Goal: Contribute content

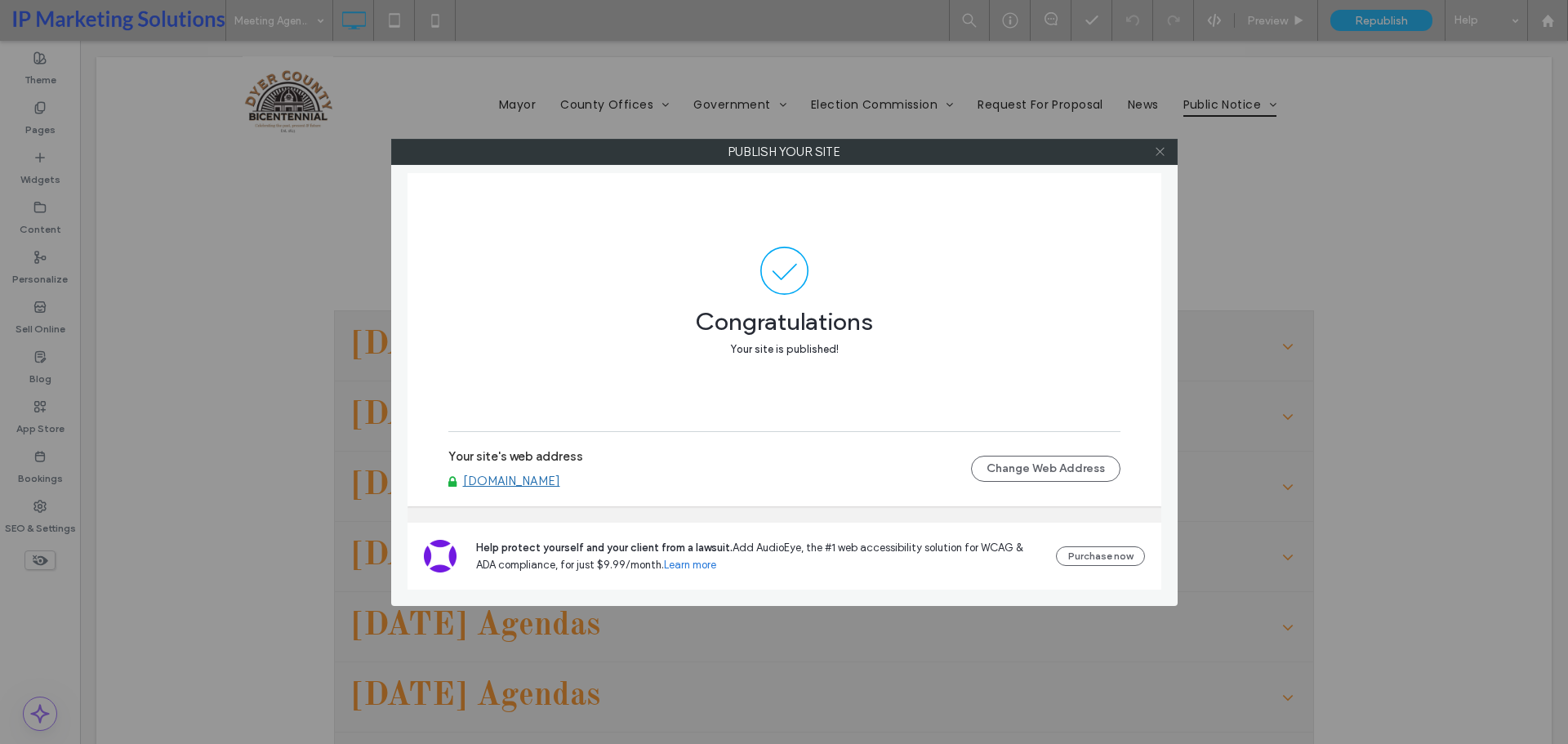
click at [1157, 148] on icon at bounding box center [1160, 152] width 13 height 13
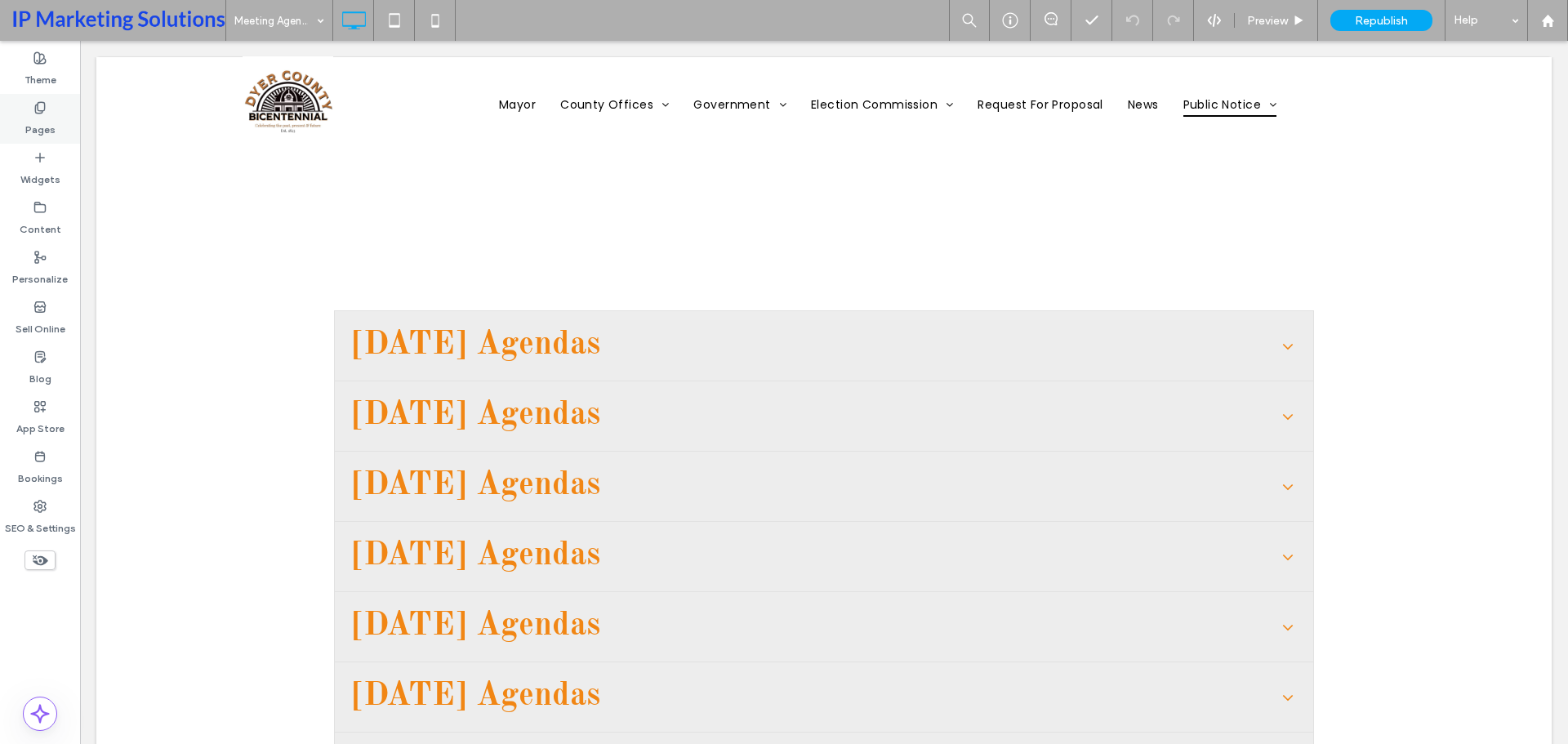
click at [59, 114] on div "Pages" at bounding box center [40, 119] width 80 height 50
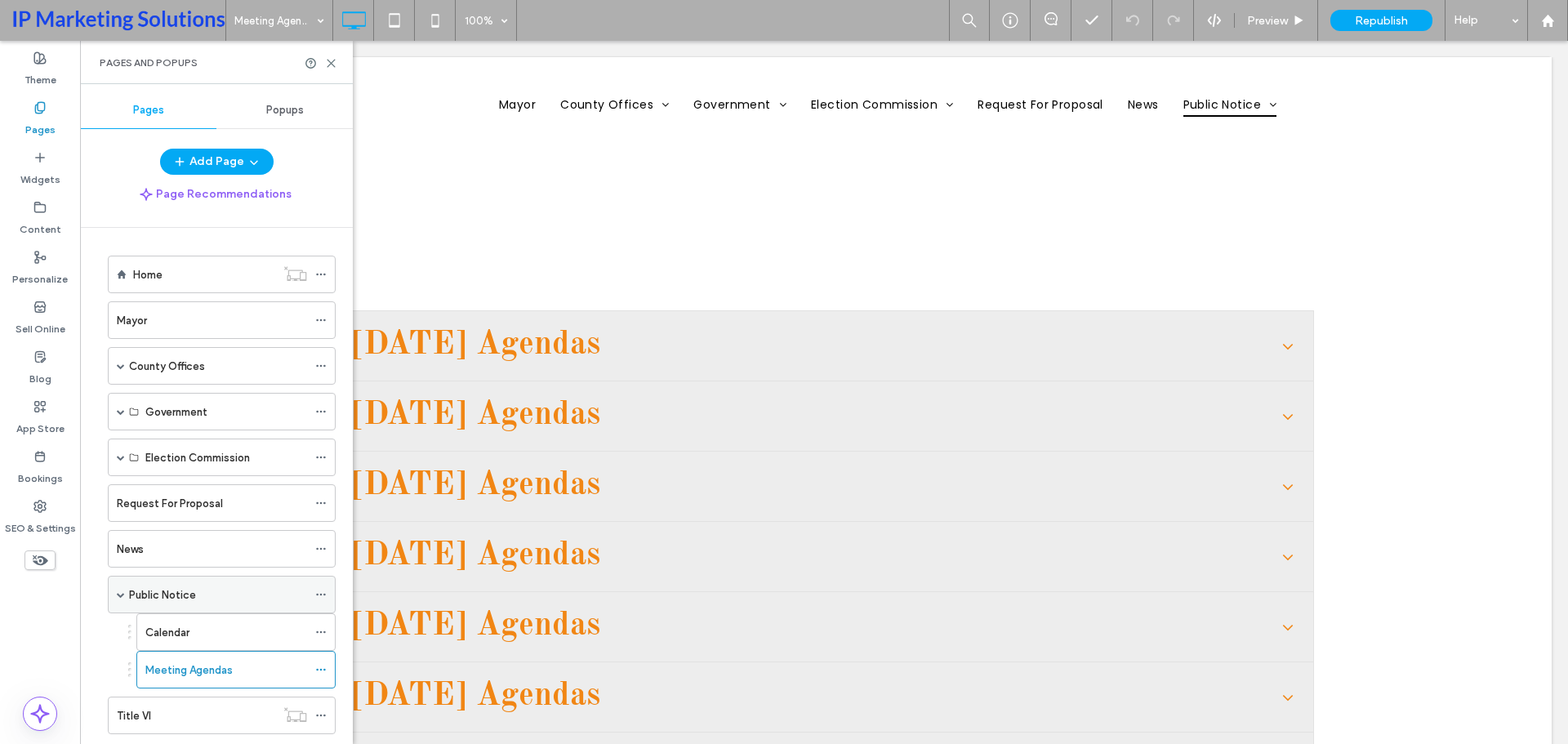
click at [234, 605] on div "Public Notice" at bounding box center [218, 594] width 179 height 36
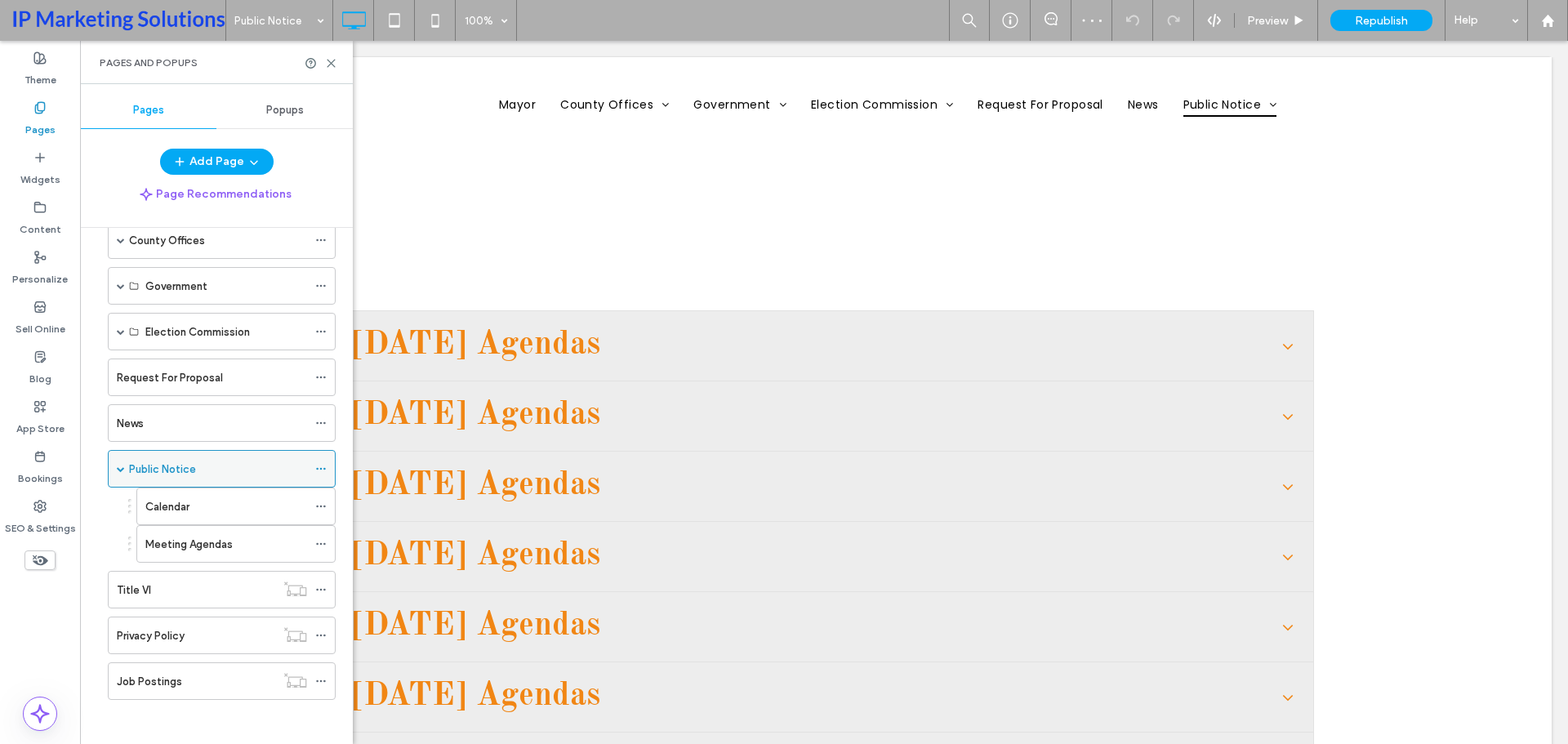
scroll to position [130, 0]
click at [221, 675] on div "Job Postings" at bounding box center [196, 676] width 158 height 17
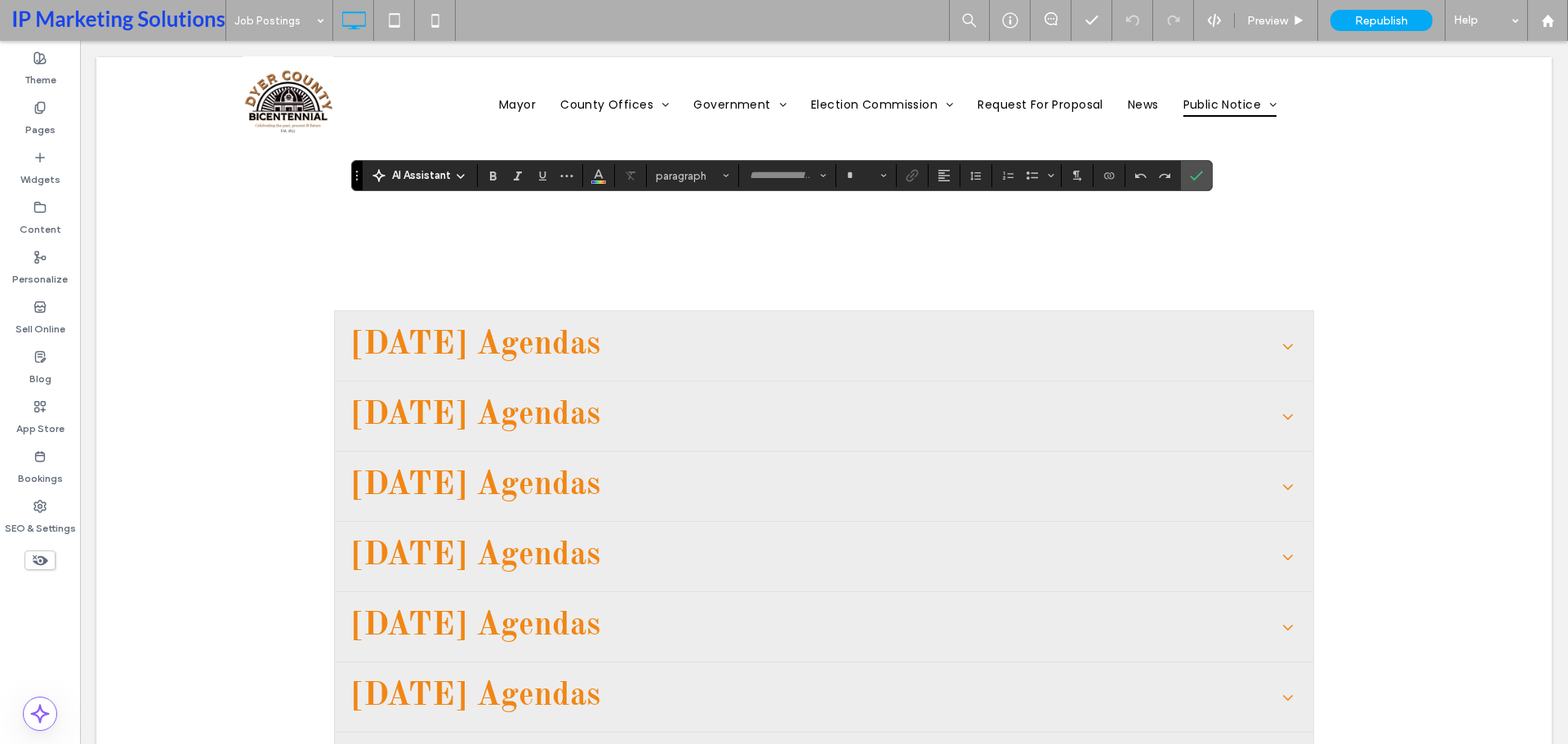
type input "**********"
type input "**"
click at [1194, 183] on label "Confirm" at bounding box center [1196, 176] width 24 height 29
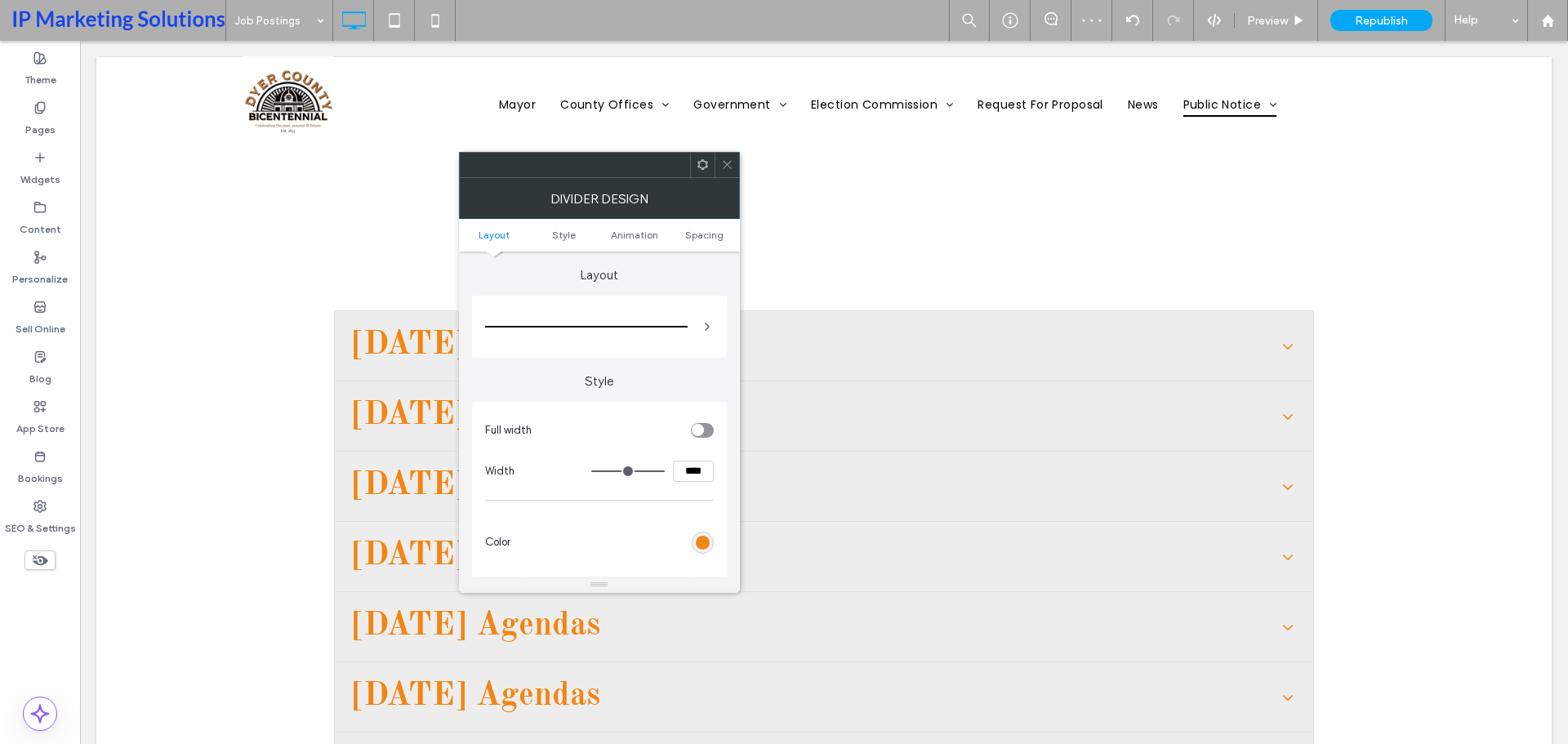
click at [726, 161] on icon at bounding box center [727, 164] width 13 height 13
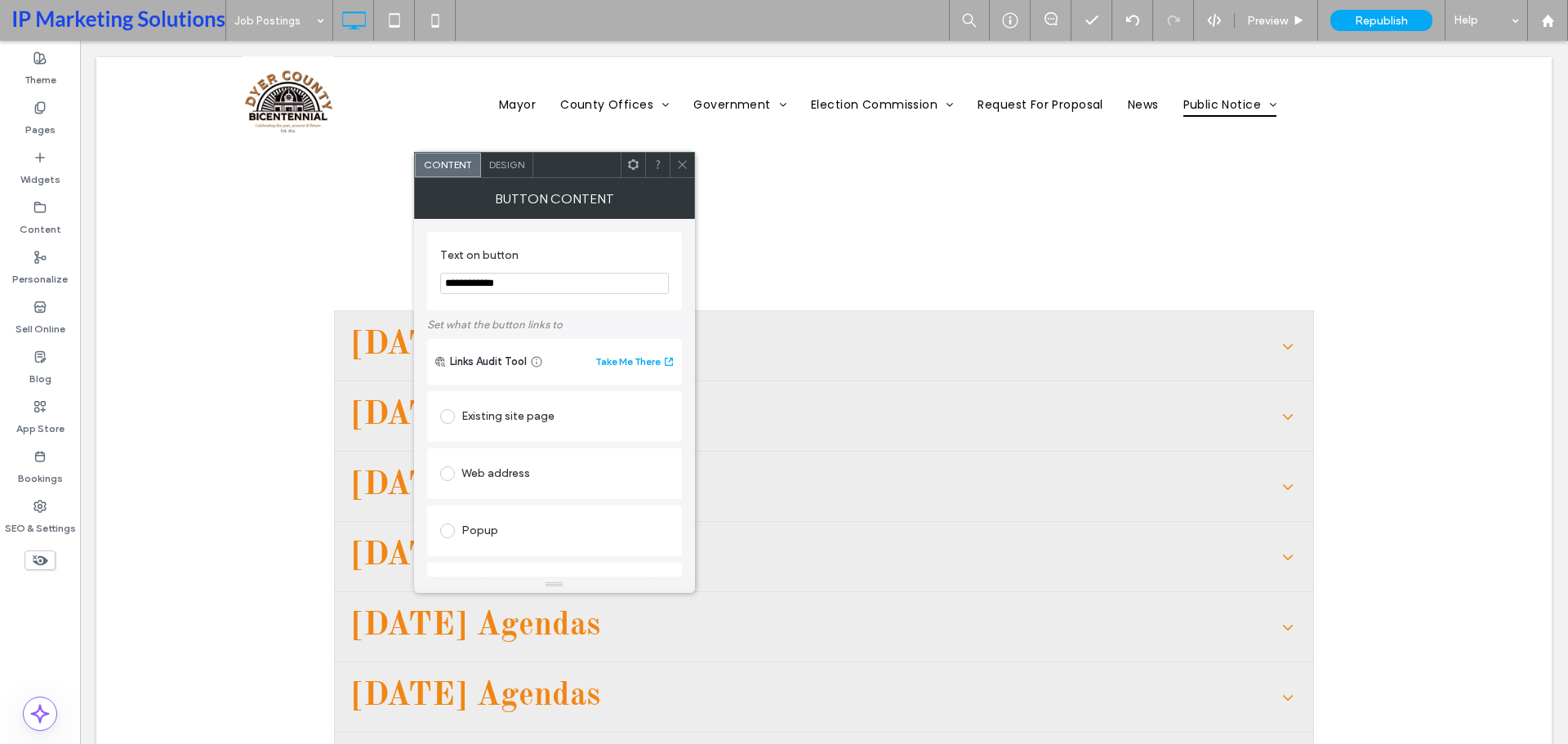
click at [585, 279] on input "**********" at bounding box center [554, 284] width 229 height 21
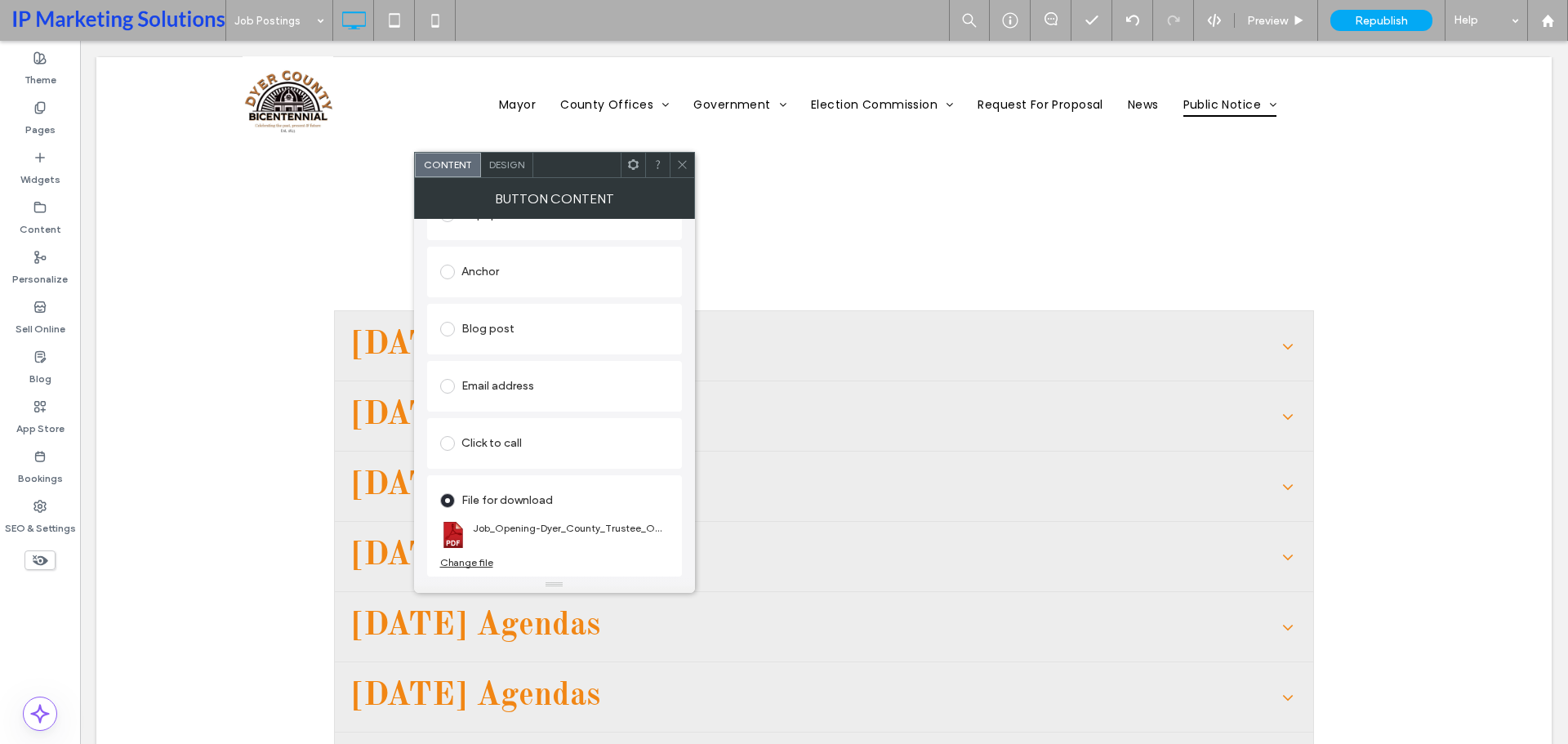
type input "**********"
click at [470, 561] on div "Change file" at bounding box center [466, 562] width 53 height 13
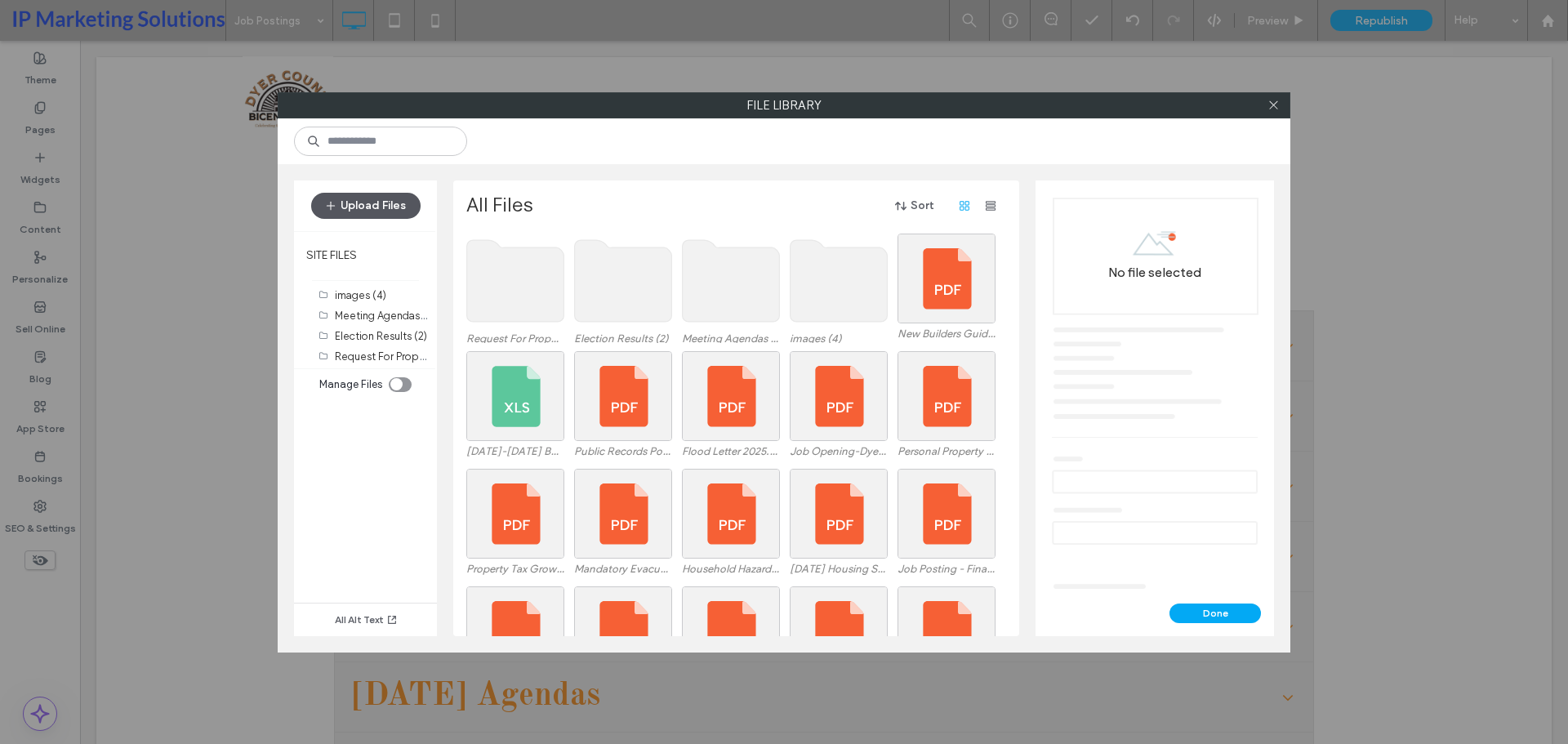
click at [348, 205] on button "Upload Files" at bounding box center [365, 206] width 109 height 26
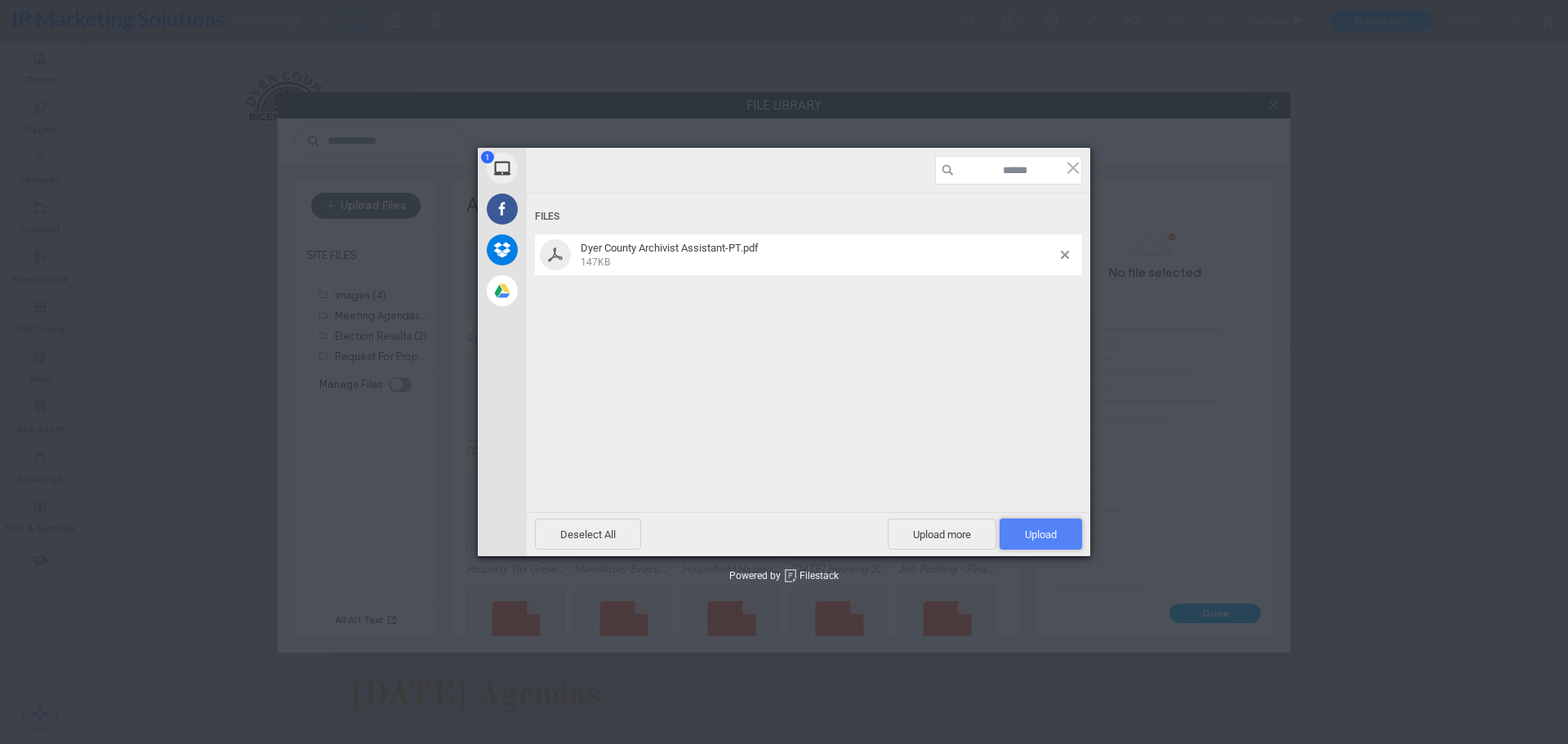
click at [1034, 535] on span "Upload 1" at bounding box center [1040, 535] width 32 height 13
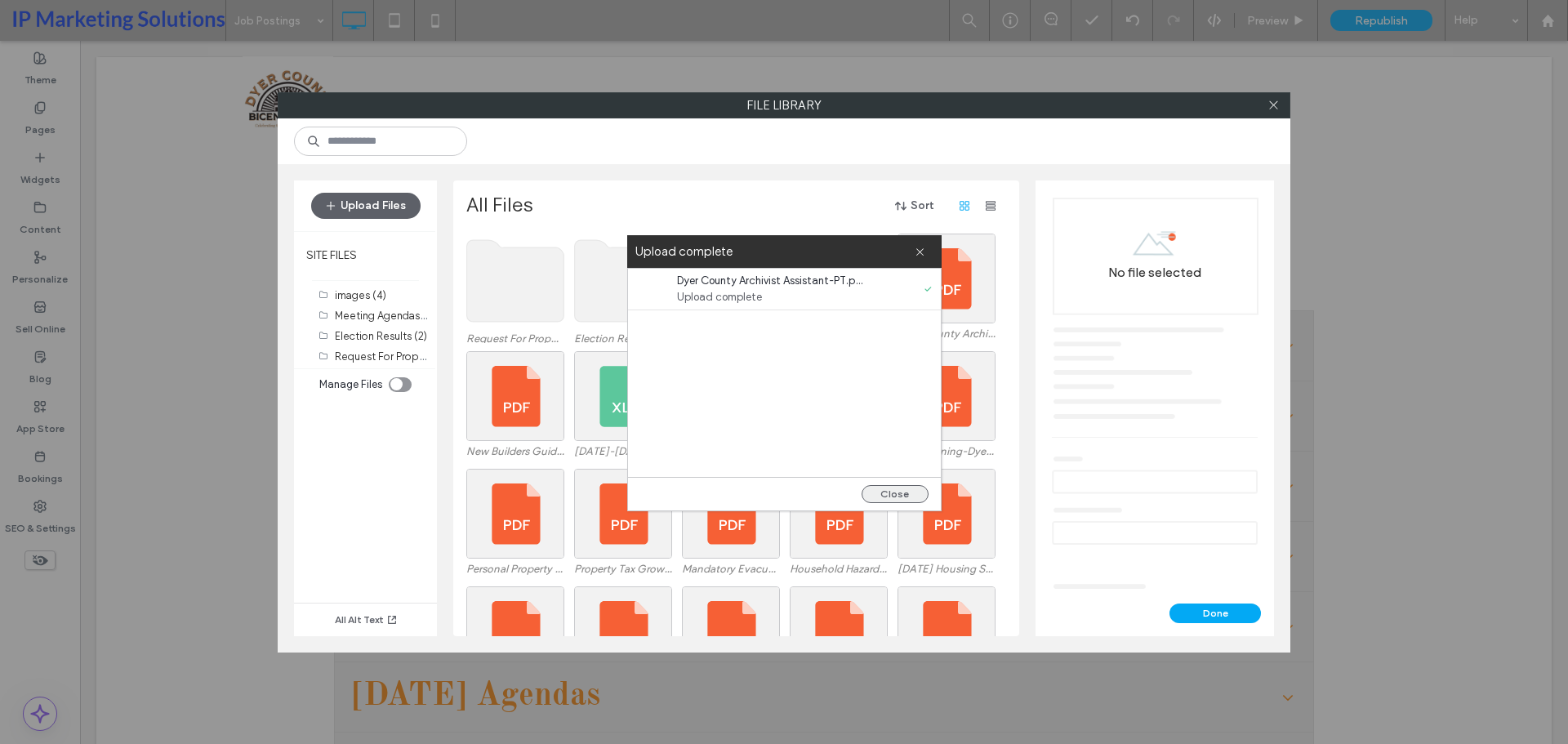
click at [885, 490] on button "Close" at bounding box center [894, 494] width 67 height 18
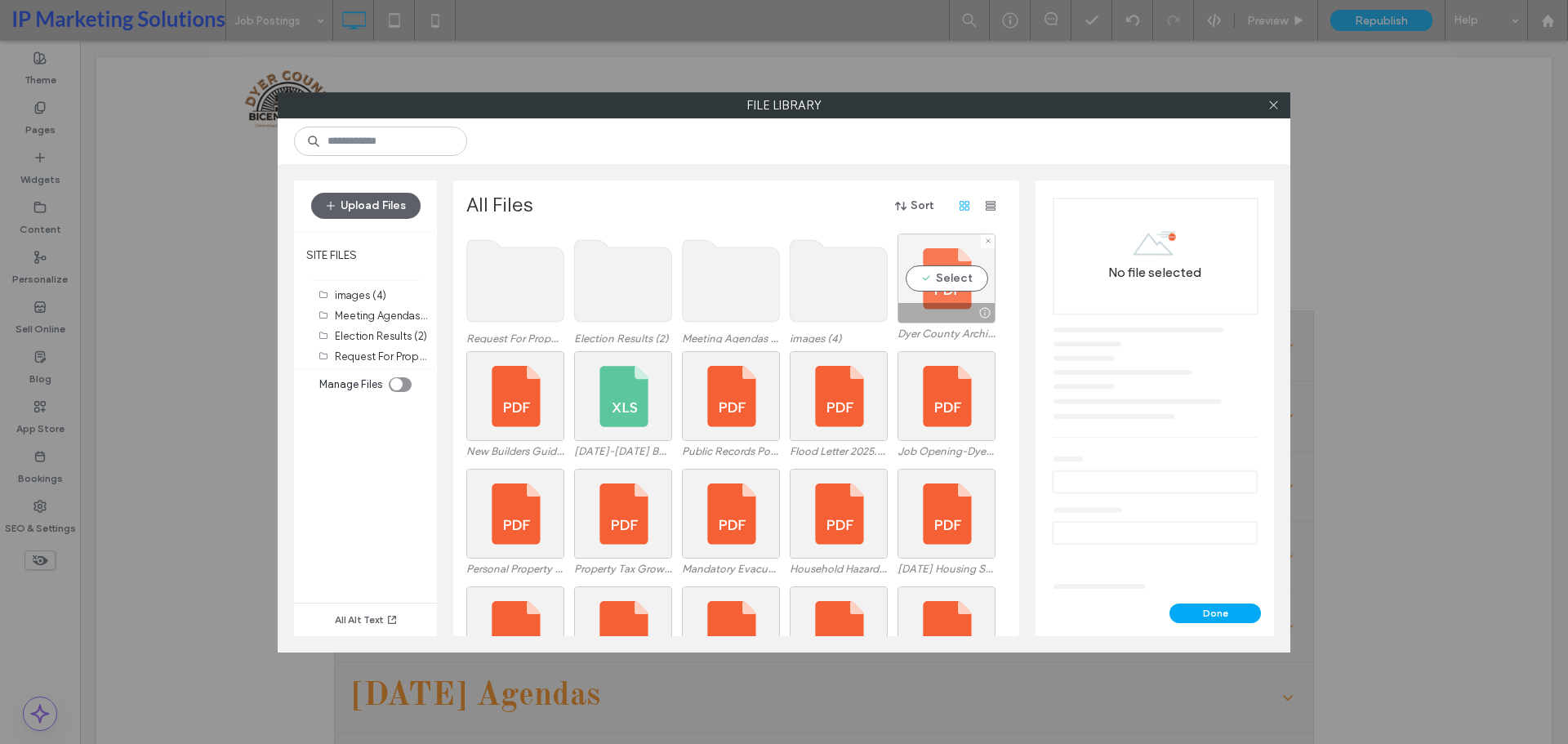
click at [952, 285] on div "Select" at bounding box center [947, 278] width 98 height 90
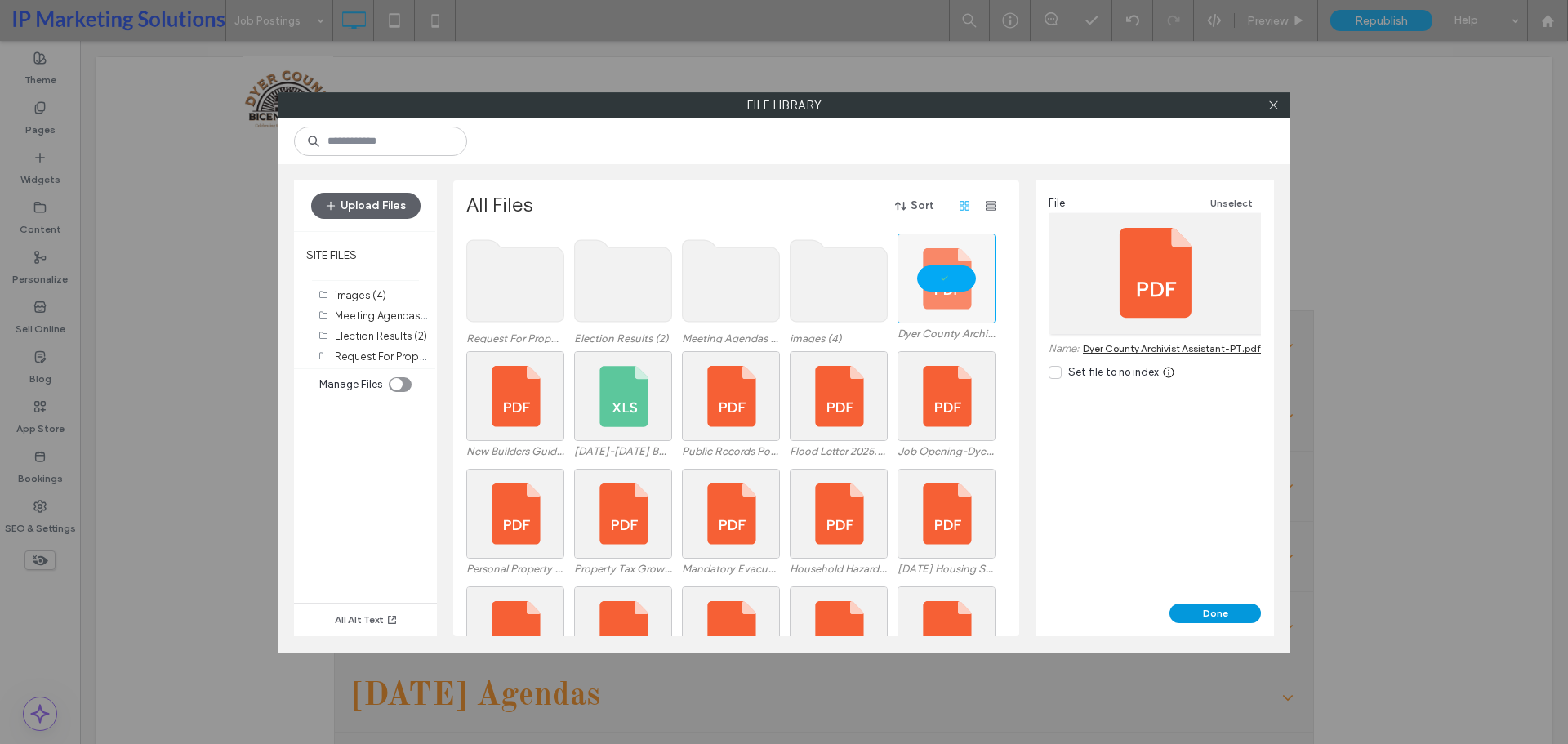
click at [1204, 605] on button "Done" at bounding box center [1215, 613] width 92 height 19
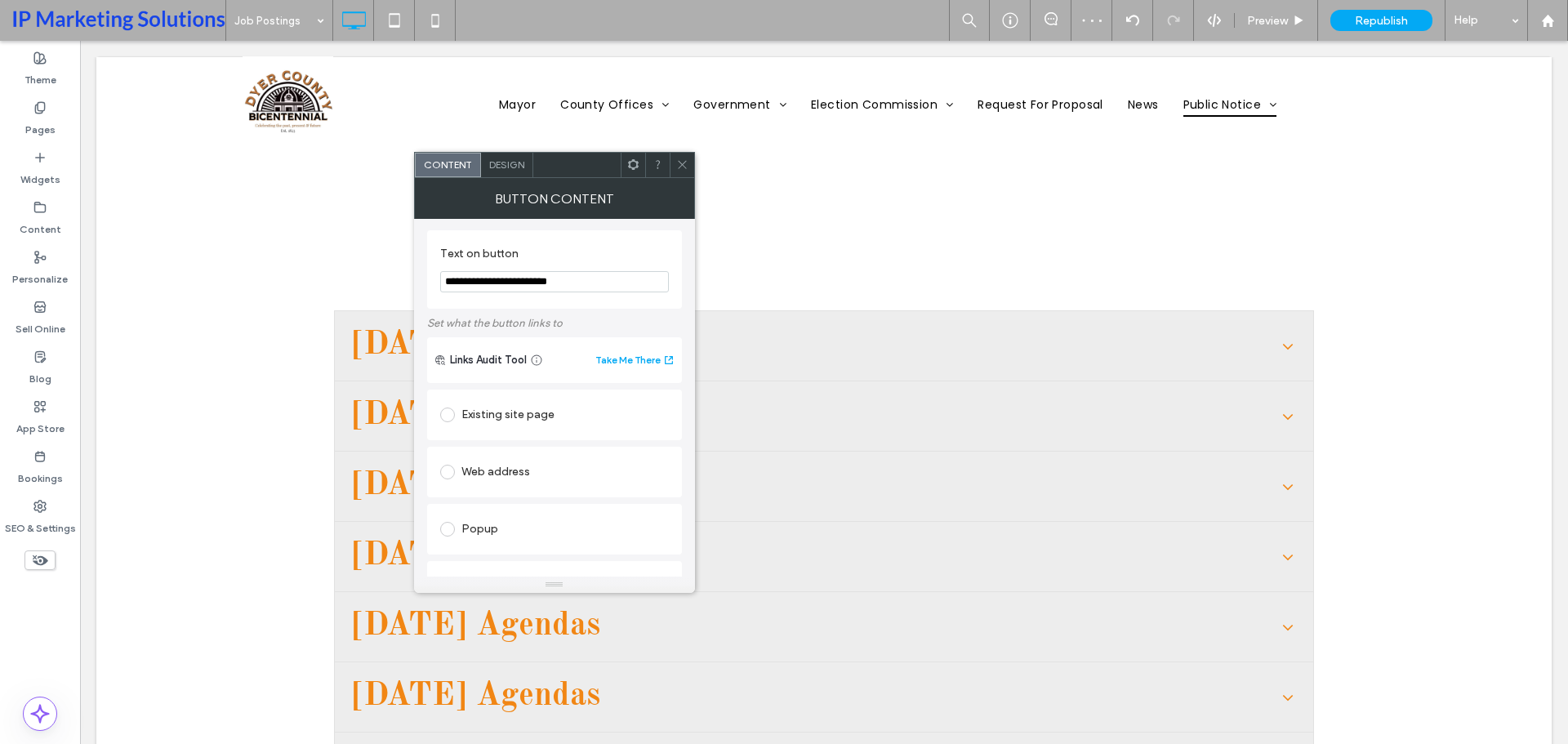
scroll to position [0, 0]
drag, startPoint x: 677, startPoint y: 160, endPoint x: 691, endPoint y: 170, distance: 17.2
click at [677, 160] on icon at bounding box center [682, 164] width 13 height 13
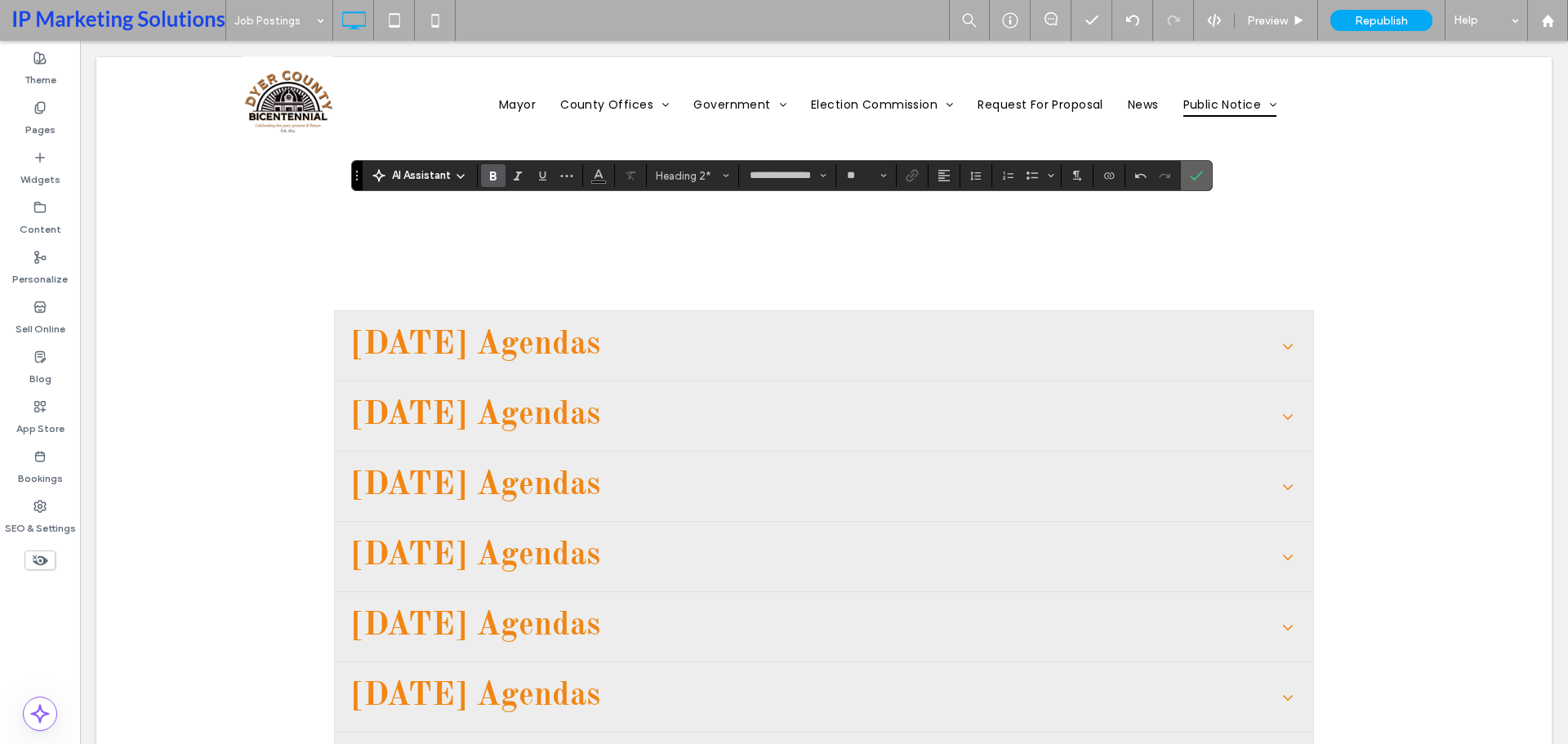
click at [1182, 174] on section at bounding box center [1197, 176] width 31 height 29
click at [938, 183] on span "Alignment" at bounding box center [945, 176] width 14 height 21
click at [959, 228] on icon "ui.textEditor.alignment.center" at bounding box center [956, 227] width 14 height 14
click at [944, 179] on use "Alignment" at bounding box center [944, 176] width 12 height 12
click at [940, 230] on span "ui.textEditor.alignment.center" at bounding box center [942, 226] width 8 height 24
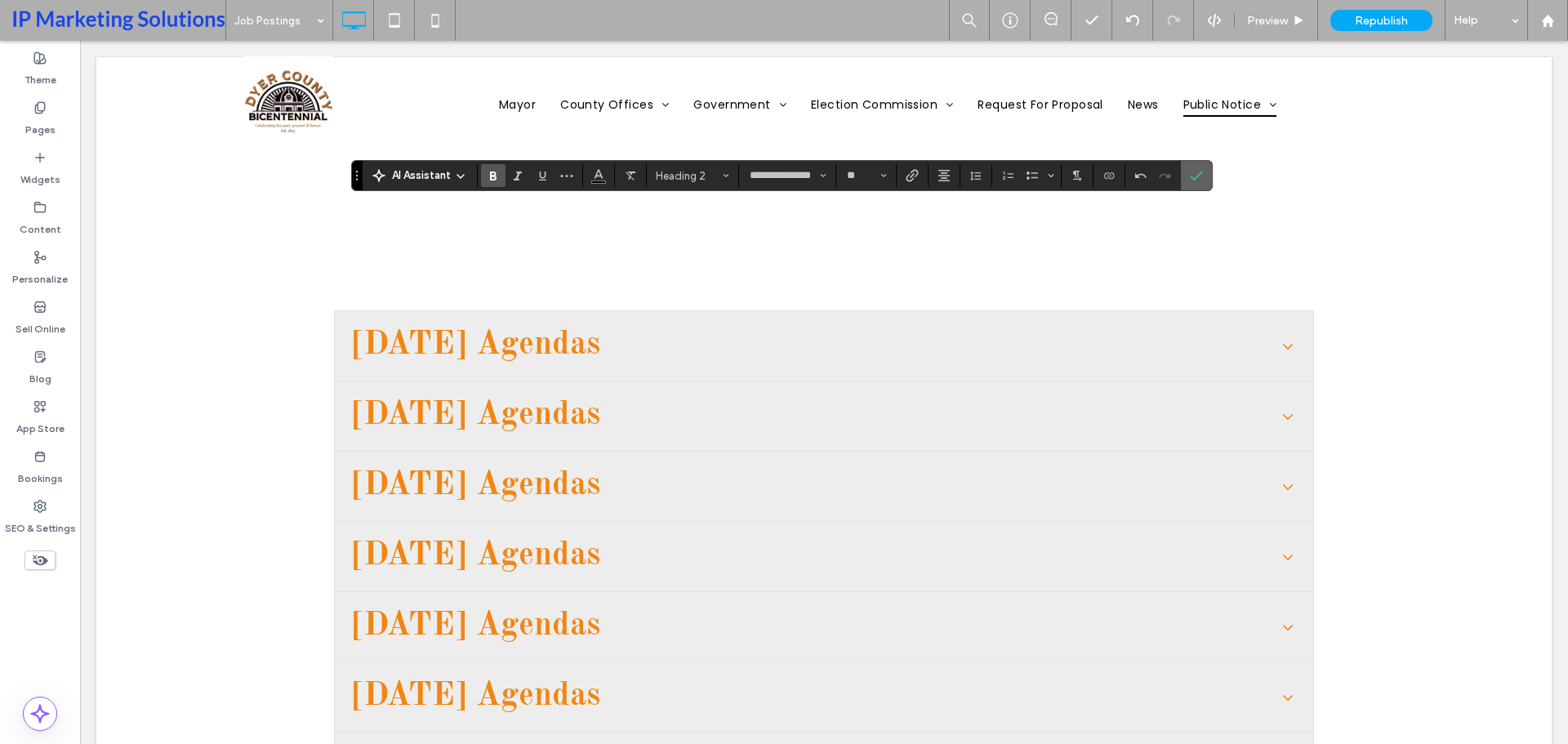
click at [1190, 180] on icon "Confirm" at bounding box center [1197, 176] width 14 height 14
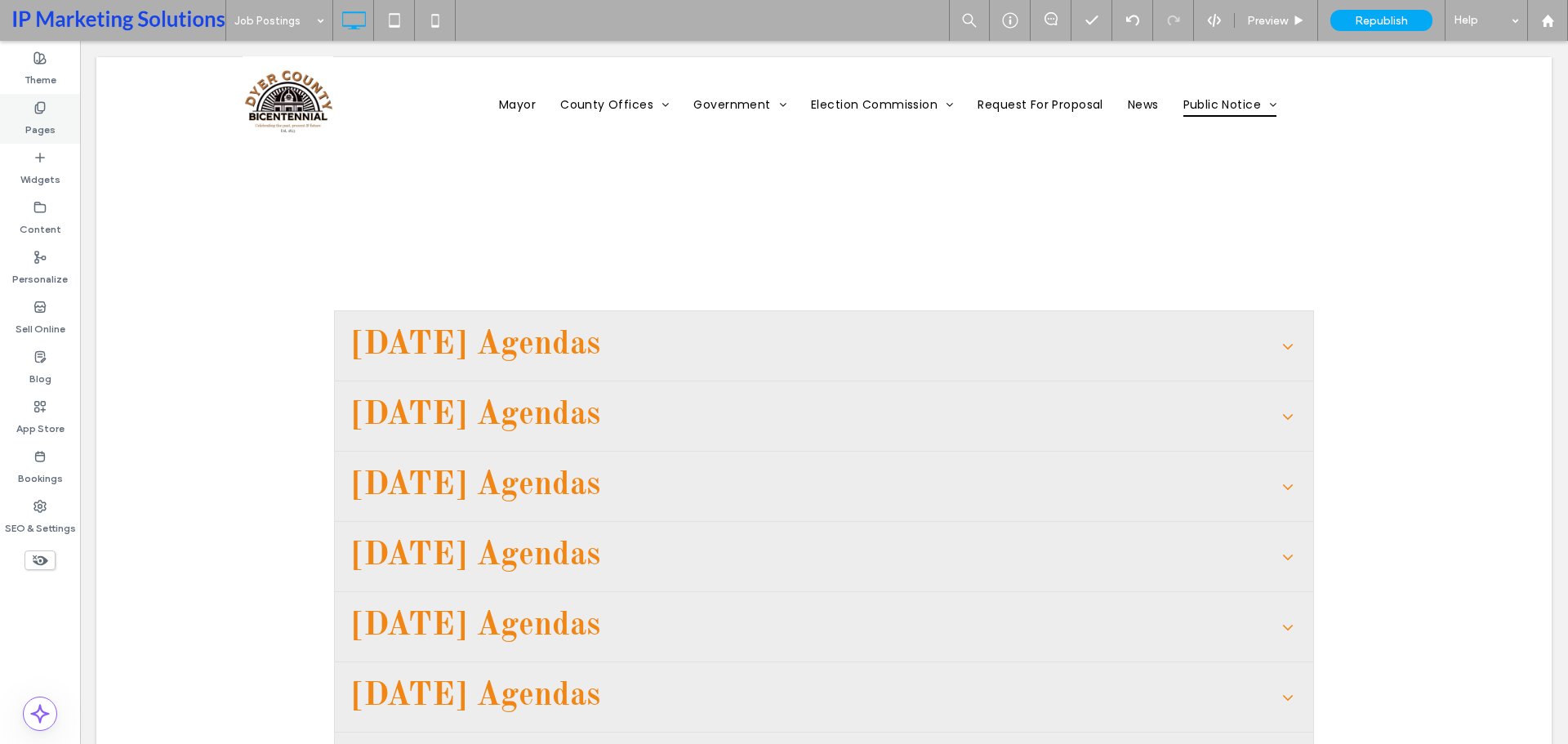
click at [50, 109] on div "Pages" at bounding box center [40, 119] width 80 height 50
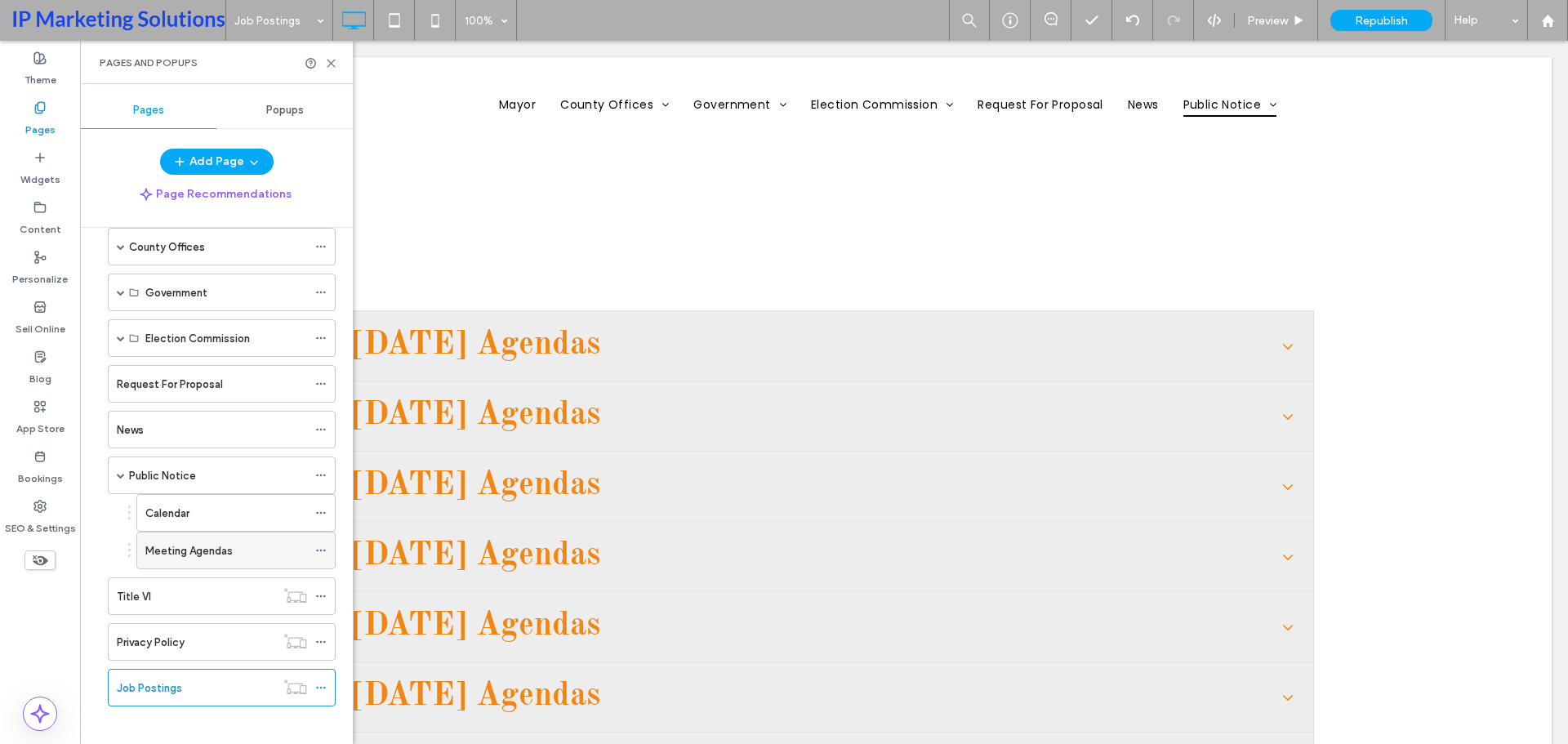
scroll to position [130, 0]
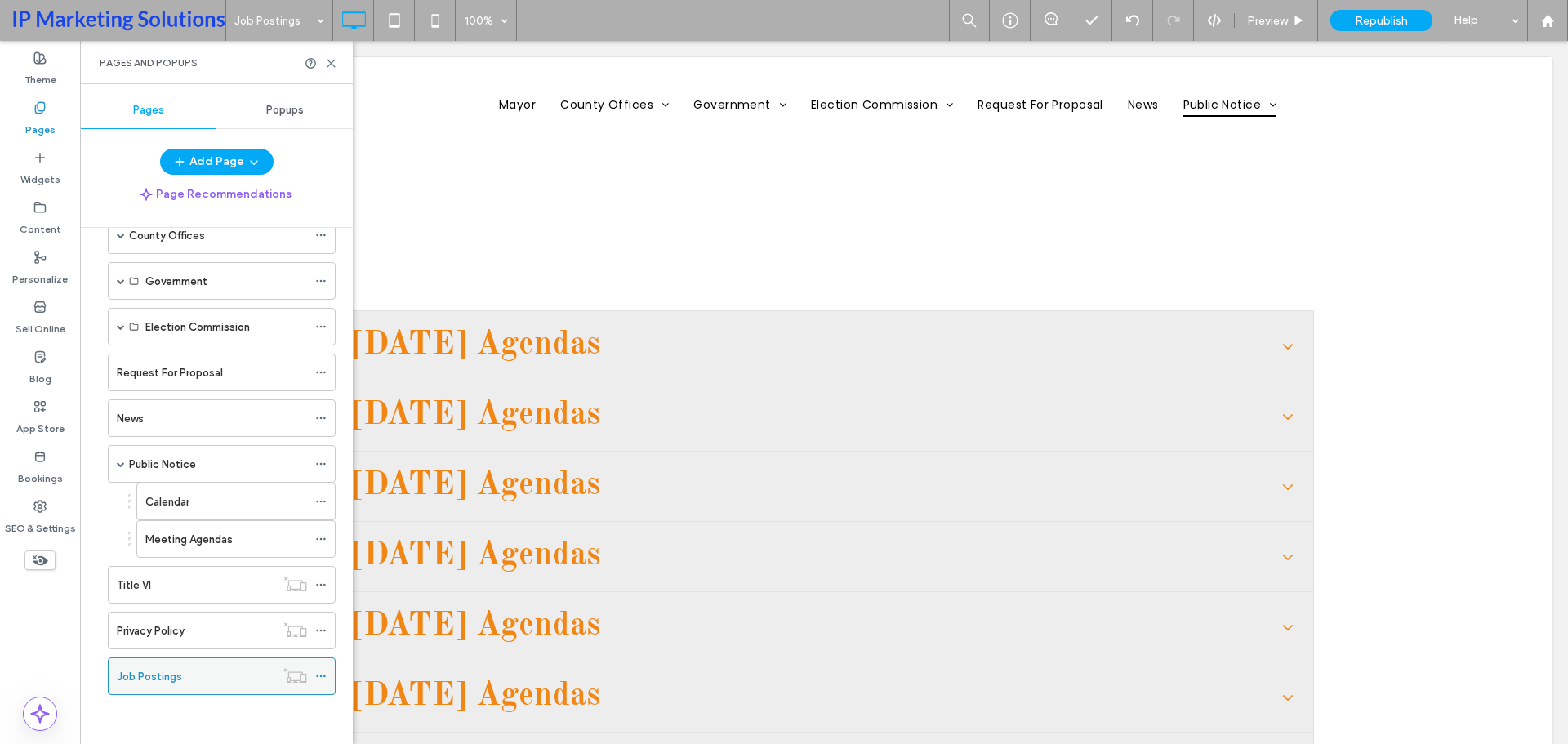
click at [286, 676] on icon at bounding box center [295, 675] width 24 height 16
click at [295, 677] on icon at bounding box center [295, 675] width 24 height 16
click at [325, 675] on div "Hidden on all" at bounding box center [356, 675] width 79 height 24
drag, startPoint x: 321, startPoint y: 679, endPoint x: 306, endPoint y: 701, distance: 26.6
click at [321, 679] on div "Hidden on all" at bounding box center [356, 675] width 79 height 24
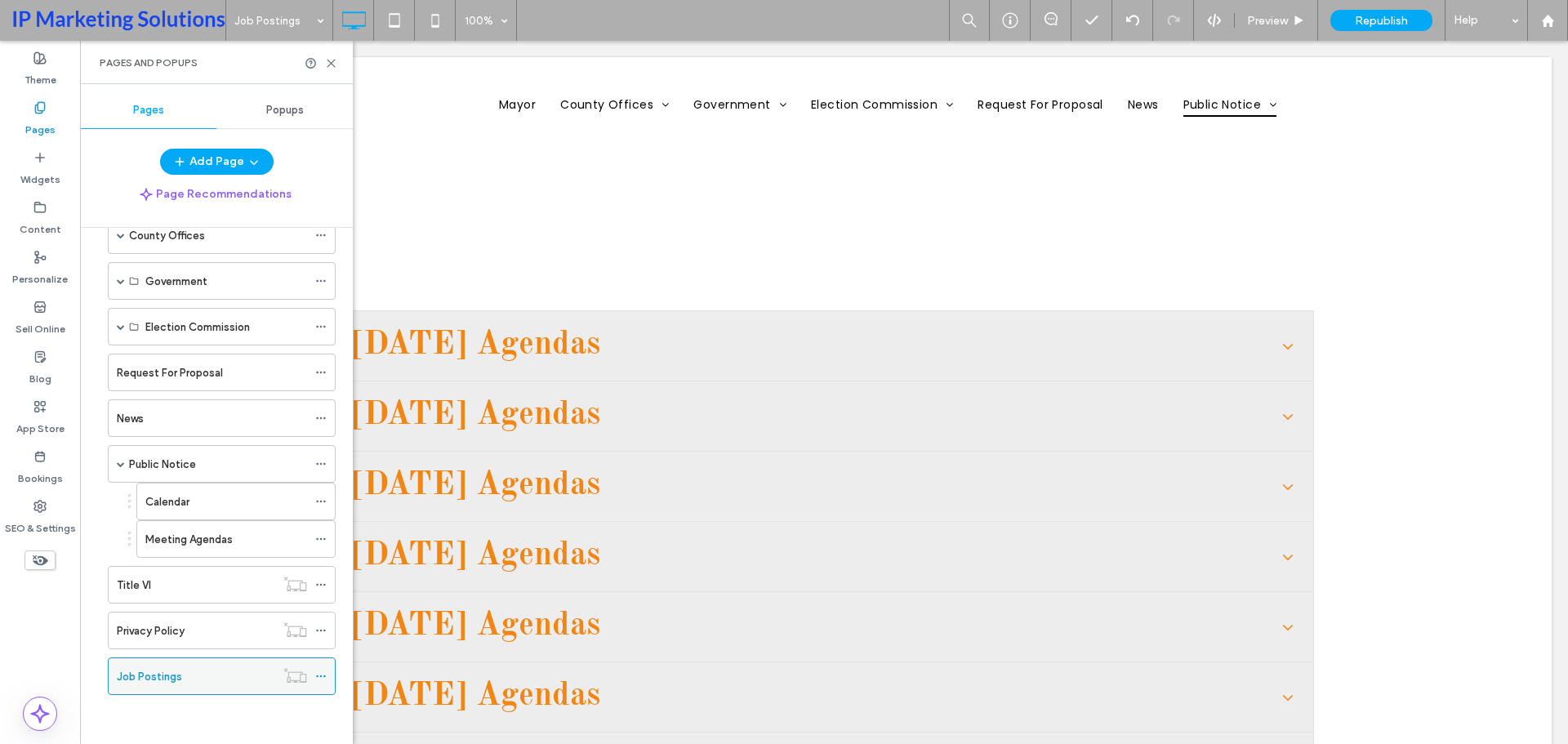
click at [323, 677] on icon at bounding box center [321, 676] width 12 height 12
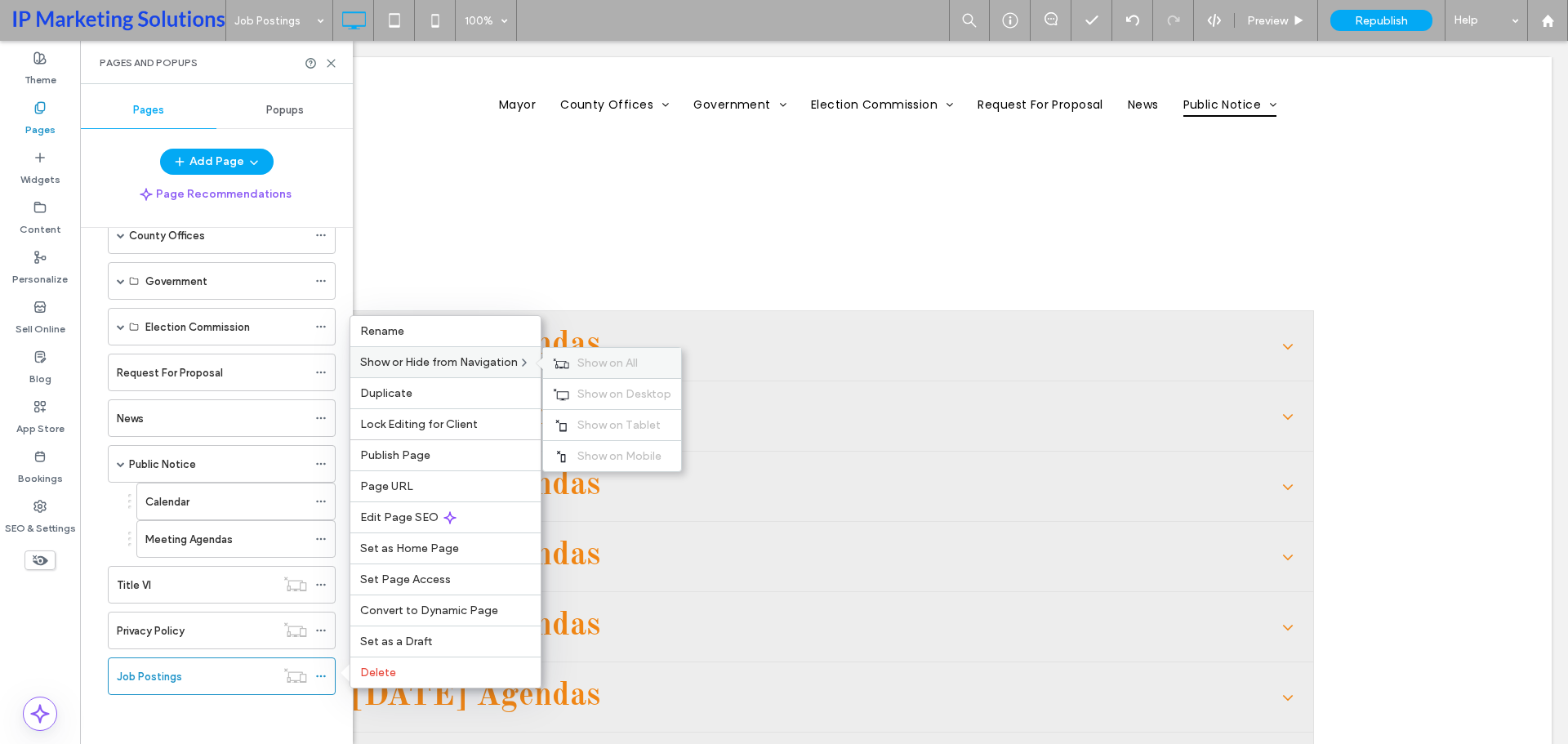
click at [608, 364] on span "Show on All" at bounding box center [607, 363] width 61 height 14
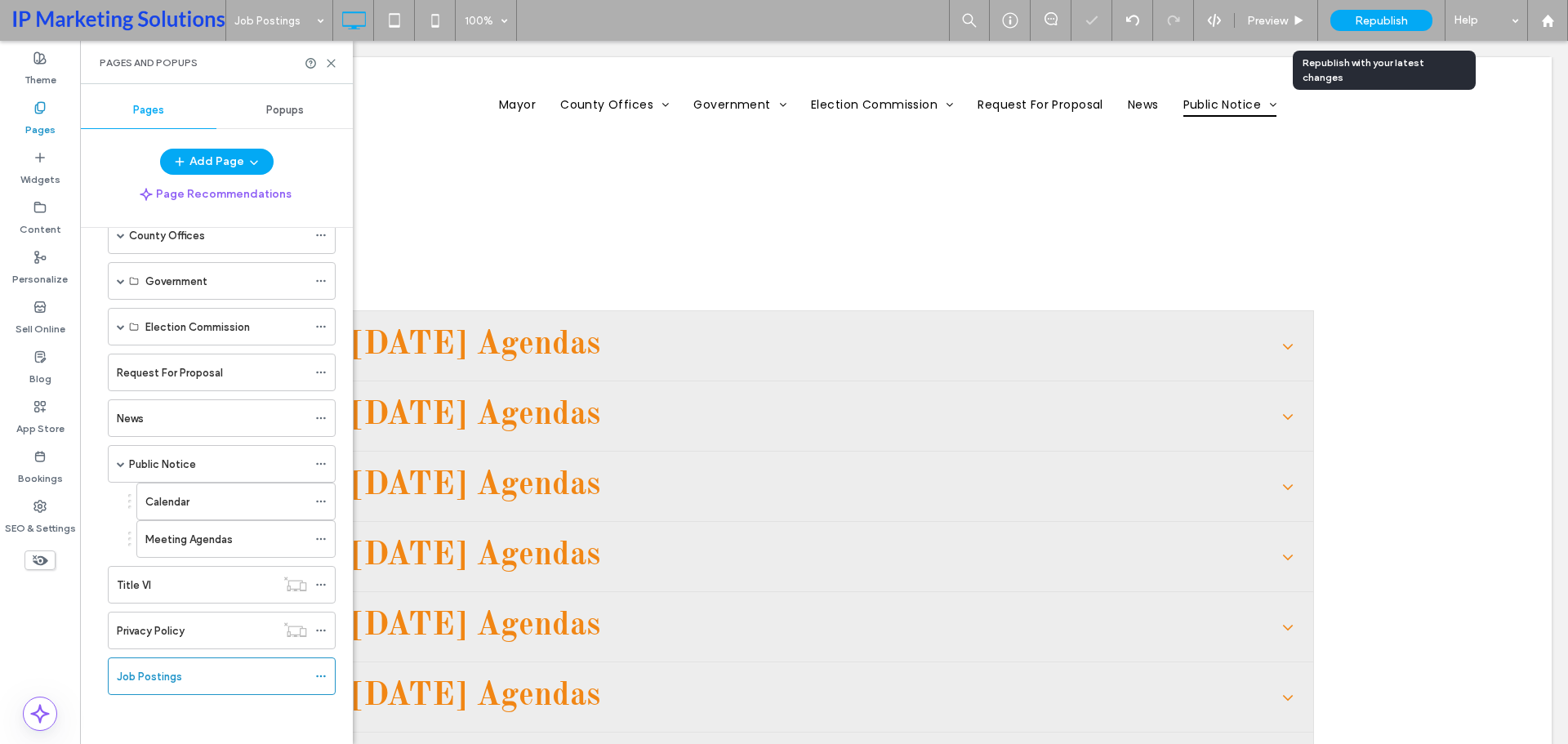
click at [1398, 23] on span "Republish" at bounding box center [1381, 20] width 53 height 14
